Goal: Obtain resource: Download file/media

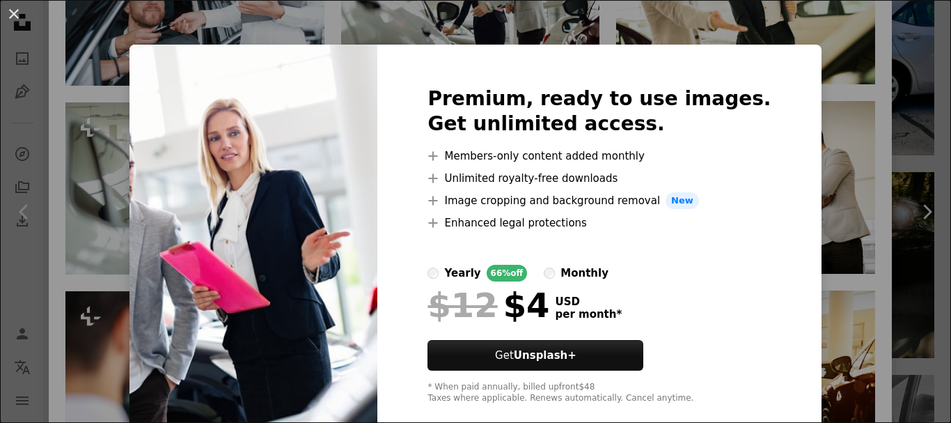
click at [824, 181] on div "An X shape Premium, ready to use images. Get unlimited access. A plus sign Memb…" at bounding box center [475, 211] width 951 height 423
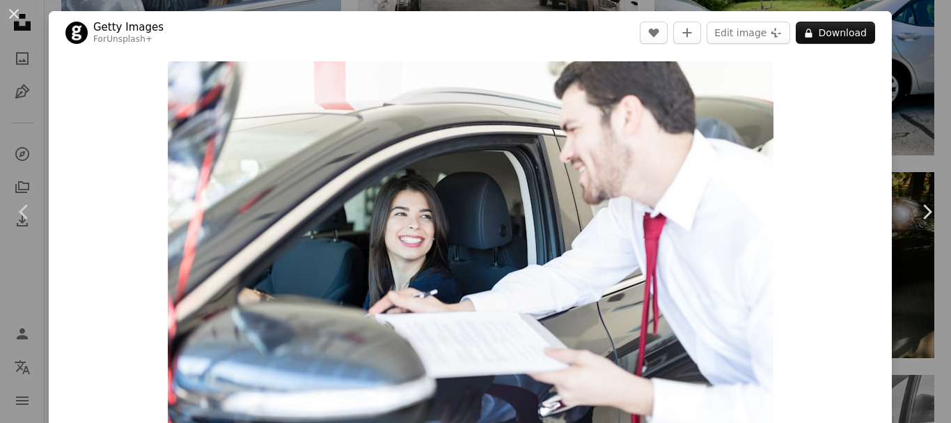
click at [19, 15] on button "An X shape" at bounding box center [14, 14] width 17 height 17
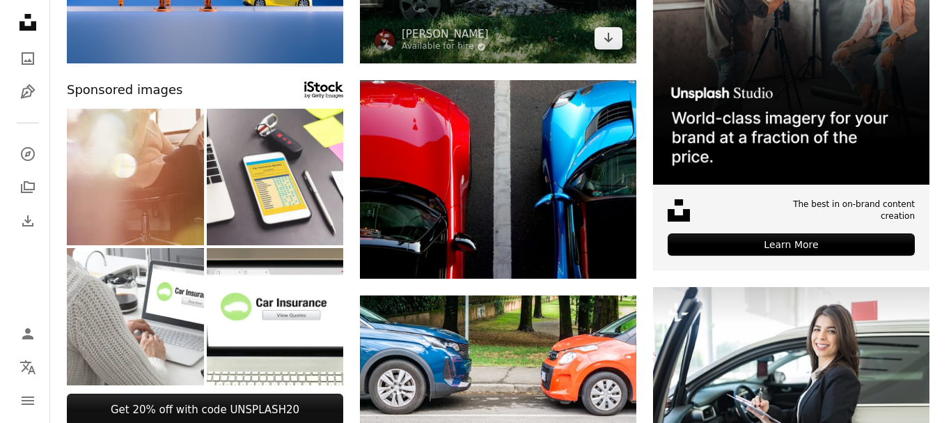
scroll to position [348, 0]
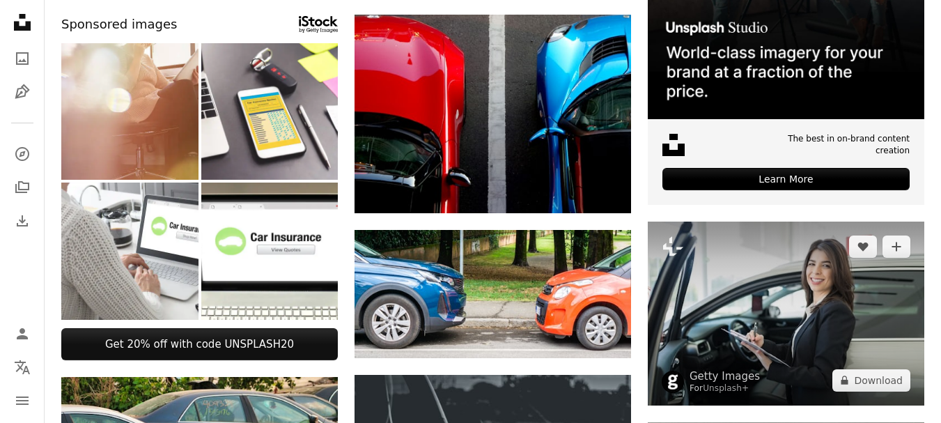
click at [818, 319] on img at bounding box center [786, 313] width 276 height 184
